Goal: Task Accomplishment & Management: Use online tool/utility

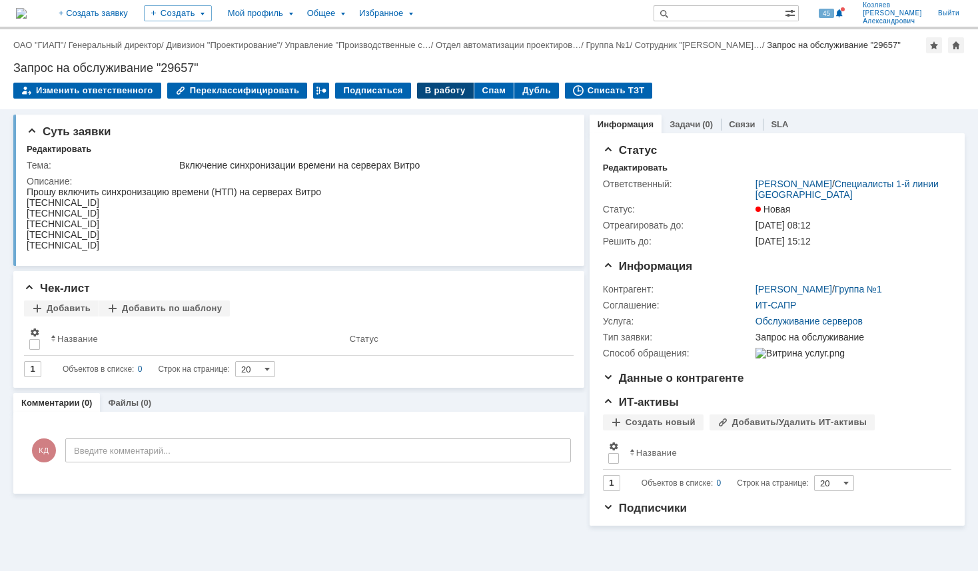
click at [435, 99] on div "В работу" at bounding box center [445, 91] width 57 height 16
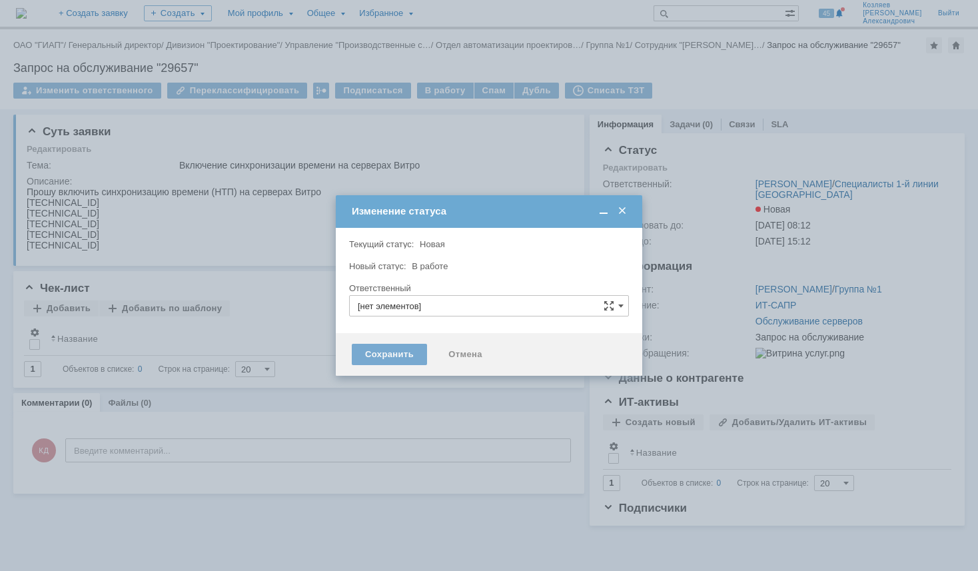
type input "[PERSON_NAME]"
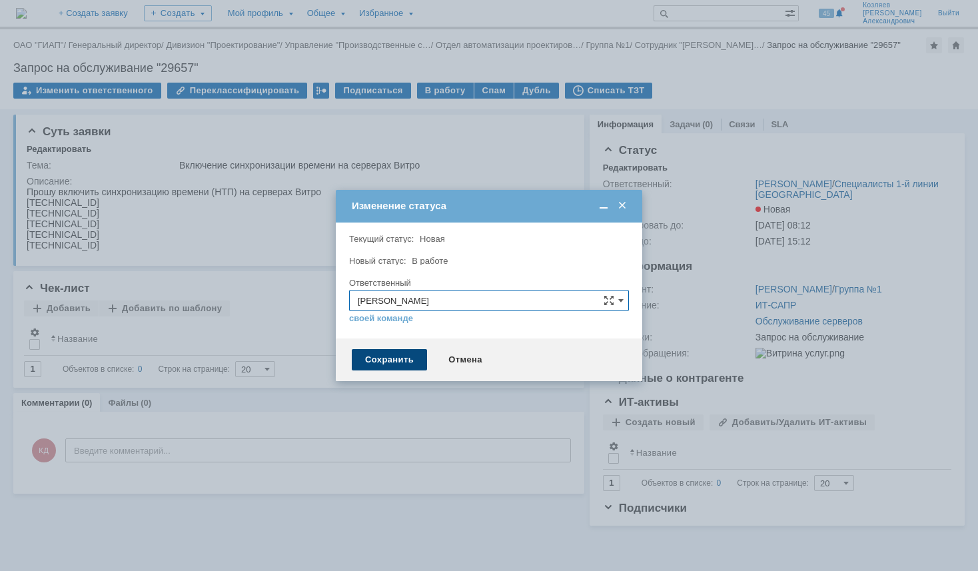
click at [376, 361] on div "Сохранить" at bounding box center [389, 359] width 75 height 21
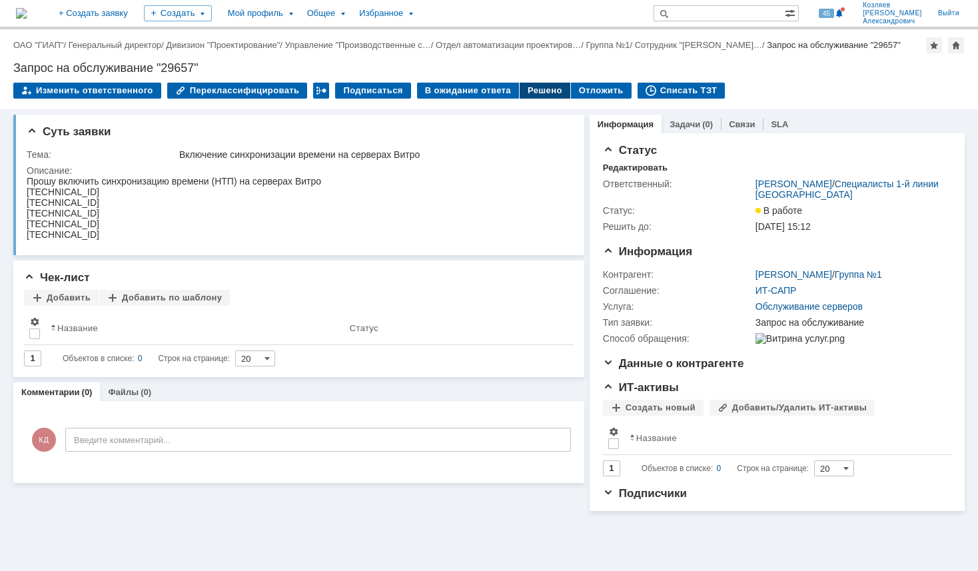
click at [520, 95] on div "Решено" at bounding box center [545, 91] width 51 height 16
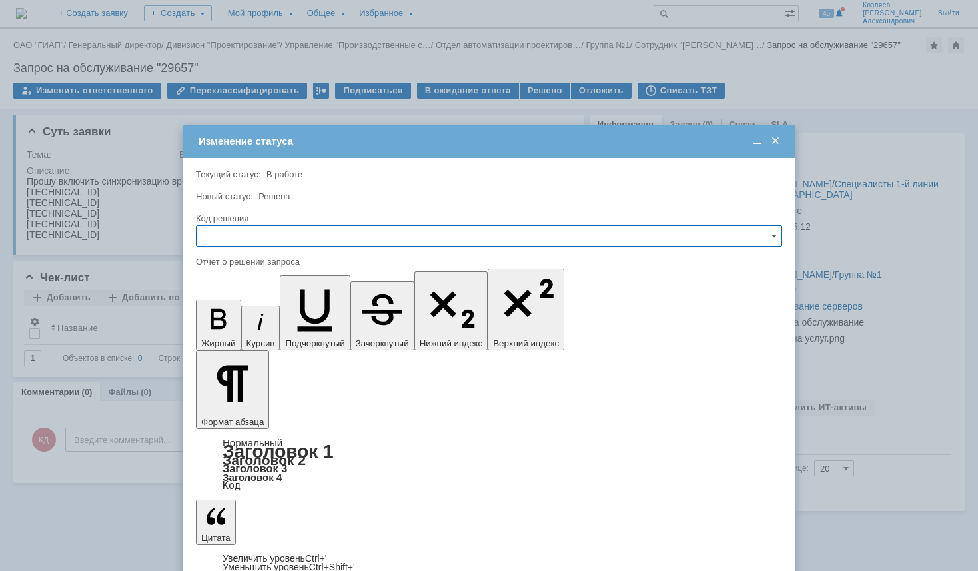
click at [775, 139] on span at bounding box center [775, 141] width 13 height 12
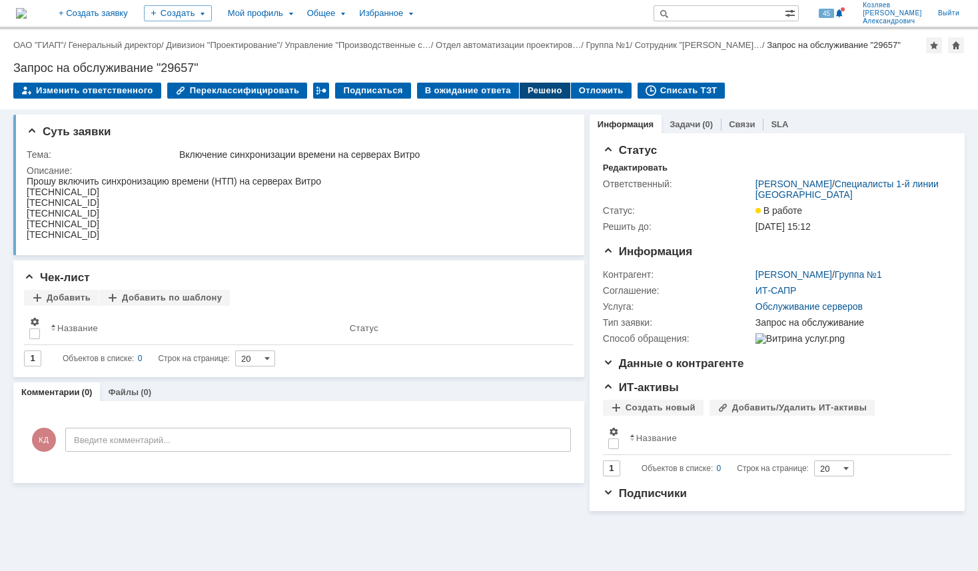
click at [520, 99] on div "Решено" at bounding box center [545, 91] width 51 height 16
